Goal: Task Accomplishment & Management: Manage account settings

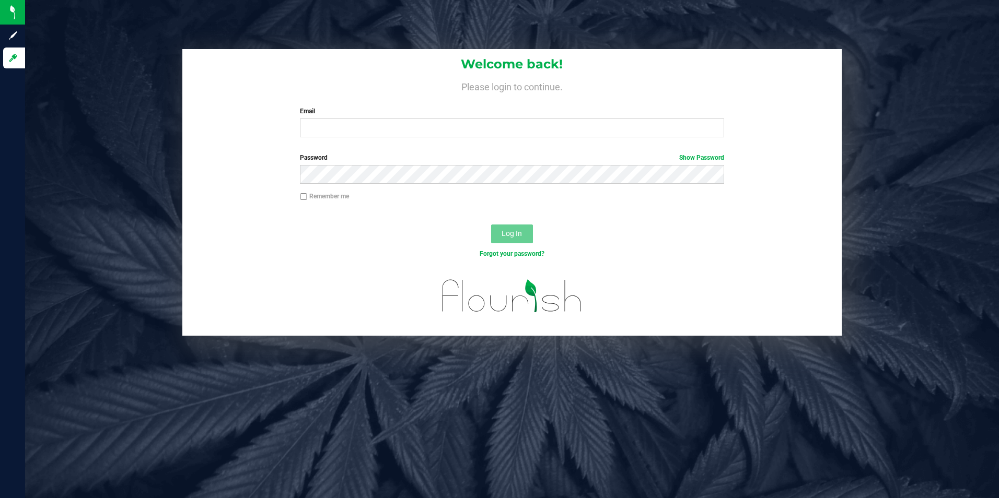
click at [557, 114] on label "Email" at bounding box center [512, 111] width 424 height 9
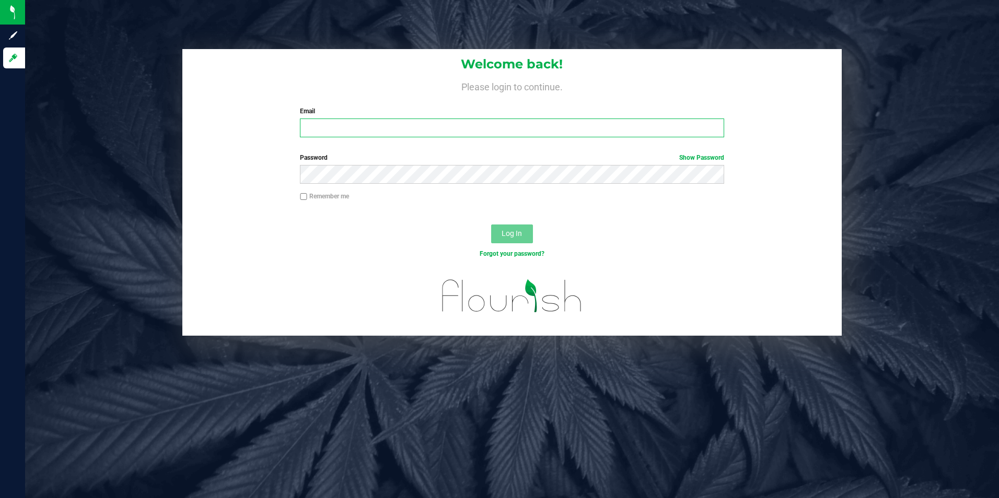
click at [557, 119] on input "Email" at bounding box center [512, 128] width 424 height 19
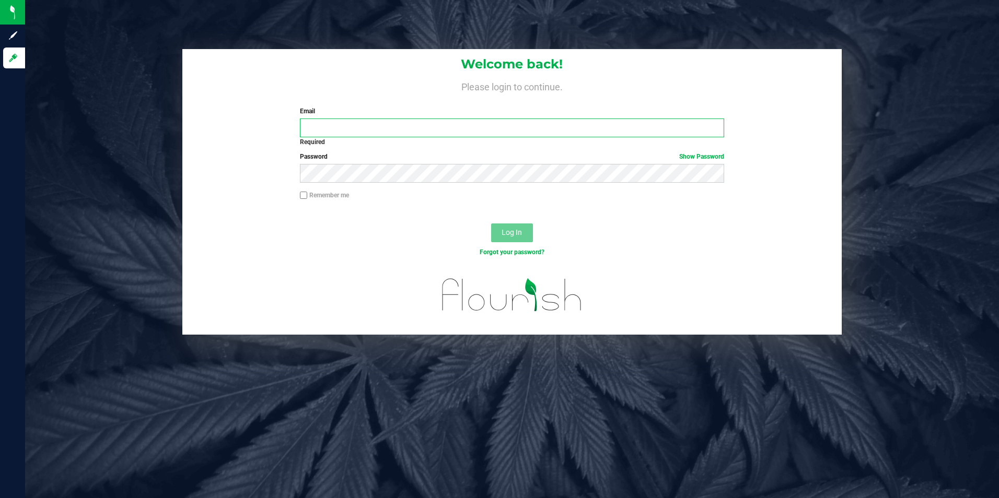
click at [324, 126] on input "Email" at bounding box center [512, 128] width 424 height 19
click at [448, 128] on input "Email" at bounding box center [512, 128] width 424 height 19
click at [443, 128] on input "Email" at bounding box center [512, 128] width 424 height 19
click at [452, 126] on input "Email" at bounding box center [512, 128] width 424 height 19
click at [448, 126] on input "Email" at bounding box center [512, 128] width 424 height 19
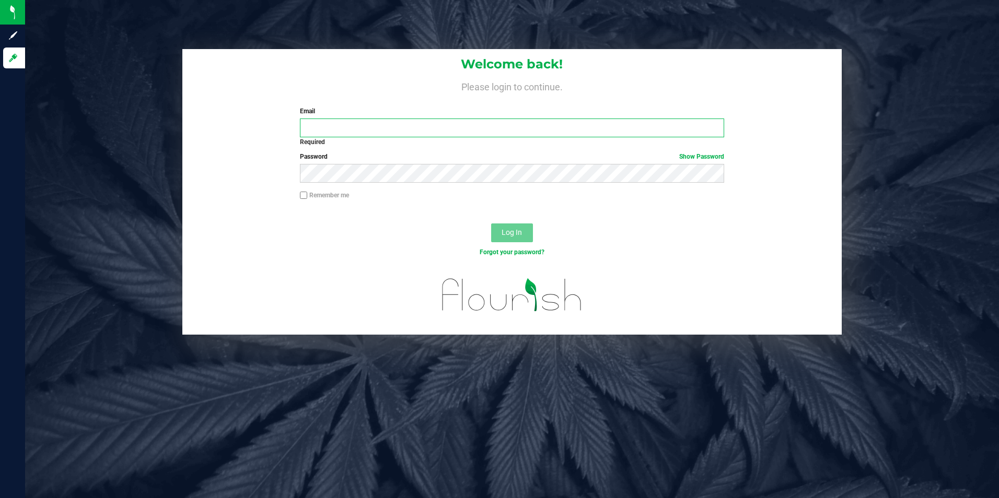
click at [595, 123] on input "Email" at bounding box center [512, 128] width 424 height 19
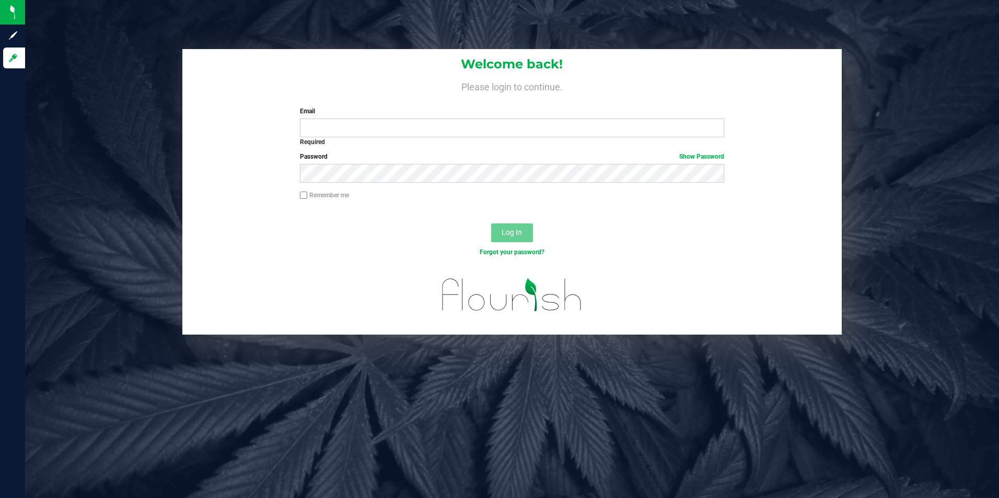
click at [531, 364] on div "Welcome back! Please login to continue. Email Required Please format your email…" at bounding box center [512, 249] width 974 height 498
click at [545, 364] on div "Welcome back! Please login to continue. Email Required Please format your email…" at bounding box center [512, 249] width 974 height 498
click at [545, 363] on div "Welcome back! Please login to continue. Email Required Please format your email…" at bounding box center [512, 249] width 974 height 498
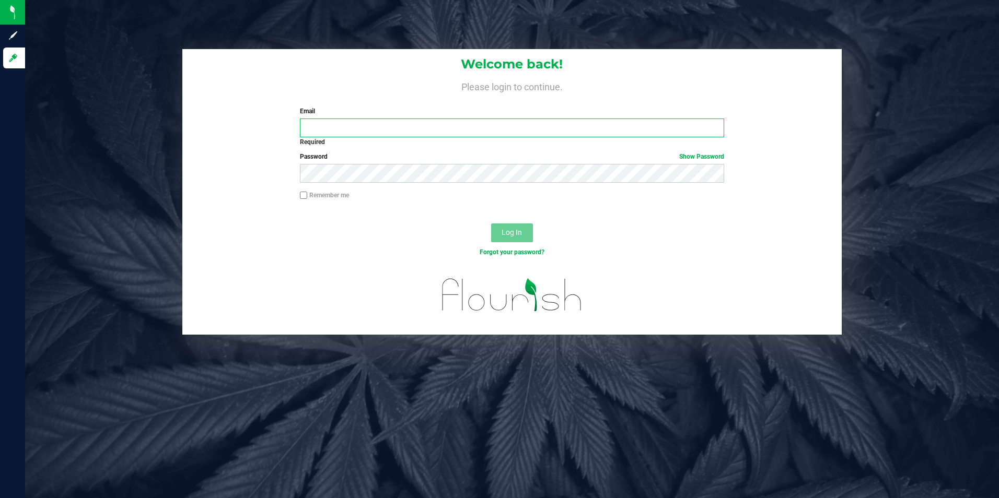
click at [549, 131] on input "Email" at bounding box center [512, 128] width 424 height 19
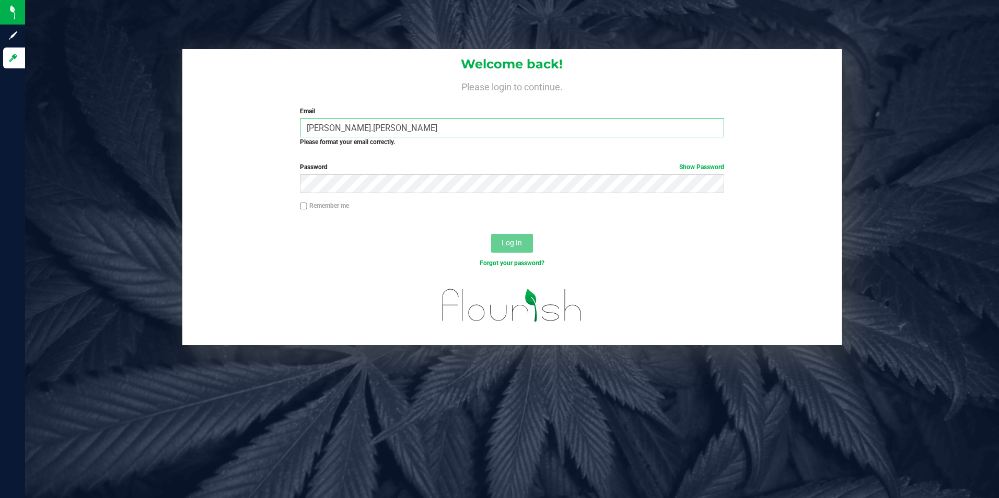
type input "carole.weddell@nativenationscannabis.com"
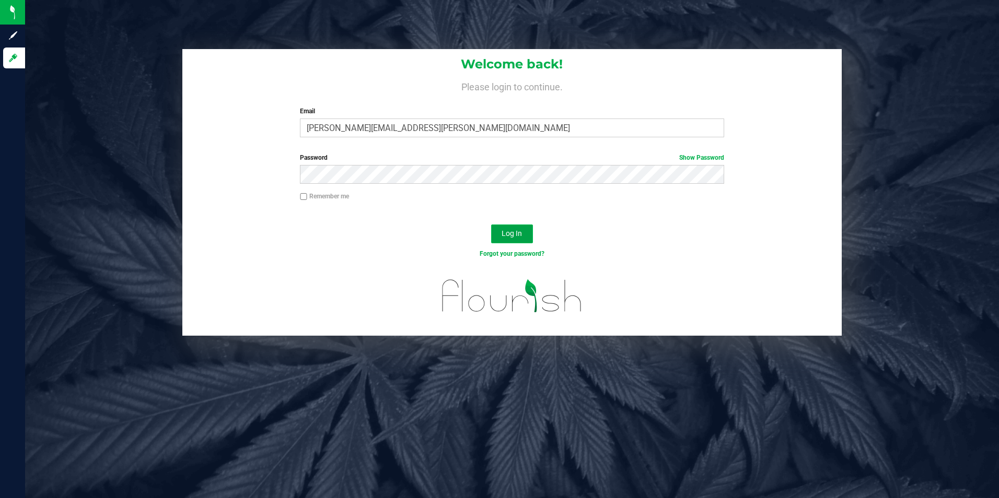
click at [513, 232] on span "Log In" at bounding box center [511, 233] width 20 height 8
